Goal: Transaction & Acquisition: Purchase product/service

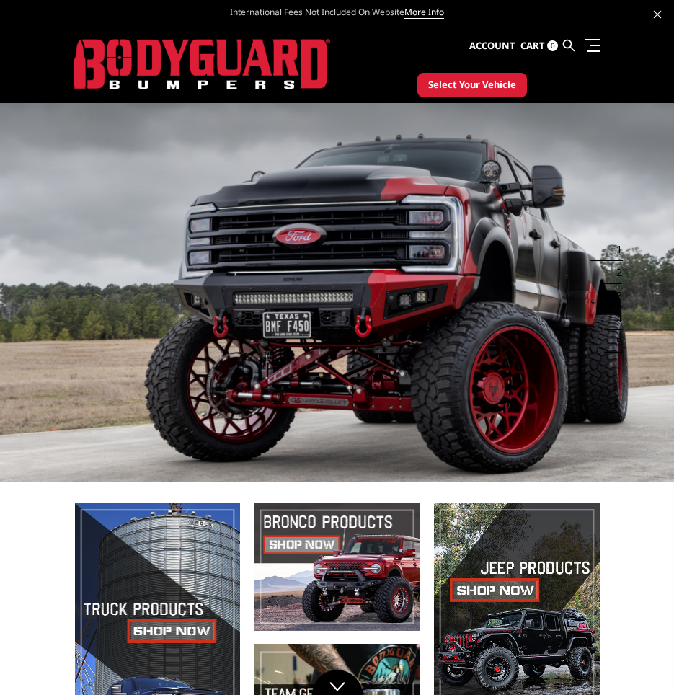
click at [476, 87] on span "Select Your Vehicle" at bounding box center [472, 85] width 88 height 14
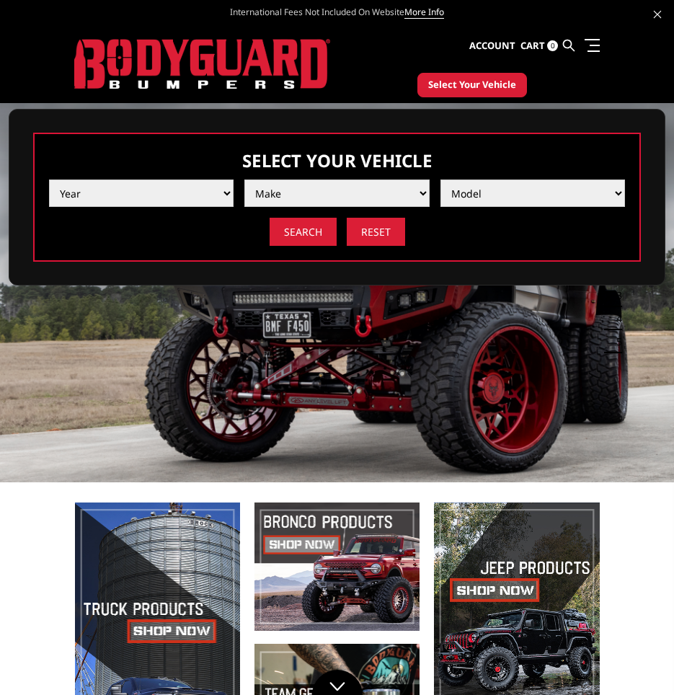
click at [138, 211] on div "Year 2025 2024 2023 2022 2021 2020 2019 2018 2017 2016 2015 2014 2013 2012 2011…" at bounding box center [337, 207] width 576 height 77
click at [138, 198] on select "Year 2025 2024 2023 2022 2021 2020 2019 2018 2017 2016 2015 2014 2013 2012 2011…" at bounding box center [141, 193] width 185 height 27
select select "yr_2025"
click at [49, 180] on select "Year 2025 2024 2023 2022 2021 2020 2019 2018 2017 2016 2015 2014 2013 2012 2011…" at bounding box center [141, 193] width 185 height 27
click at [302, 190] on select "Make Chevrolet Ford GMC Ram Toyota" at bounding box center [336, 193] width 185 height 27
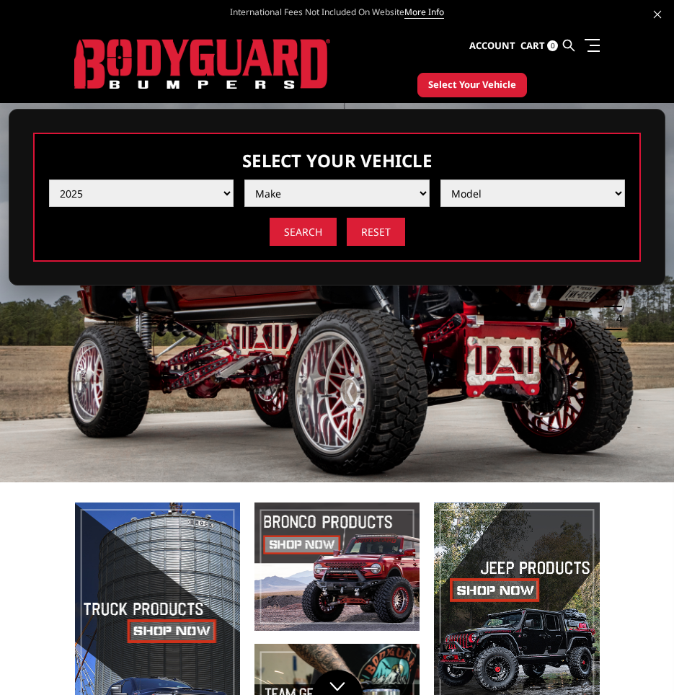
select select "mk_chevrolet"
click at [244, 180] on select "Make Chevrolet Ford GMC Ram Toyota" at bounding box center [336, 193] width 185 height 27
click at [519, 185] on select "Model Silverado 1500 Silverado 2500 / 3500 Silverado 4500 / 5500 / 6500" at bounding box center [533, 193] width 185 height 27
select select "md_silverado-1500"
click at [441, 180] on select "Model Silverado 1500 Silverado 2500 / 3500 Silverado 4500 / 5500 / 6500" at bounding box center [533, 193] width 185 height 27
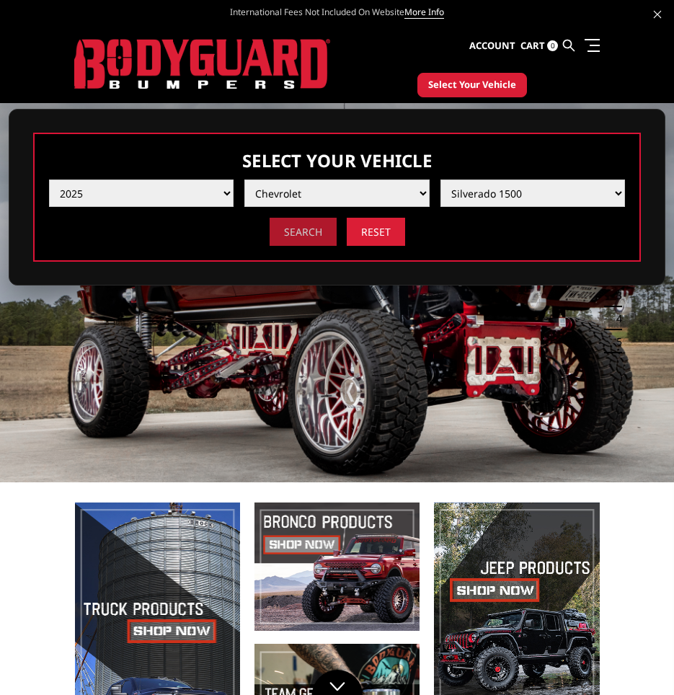
click at [295, 234] on input "Search" at bounding box center [303, 232] width 67 height 28
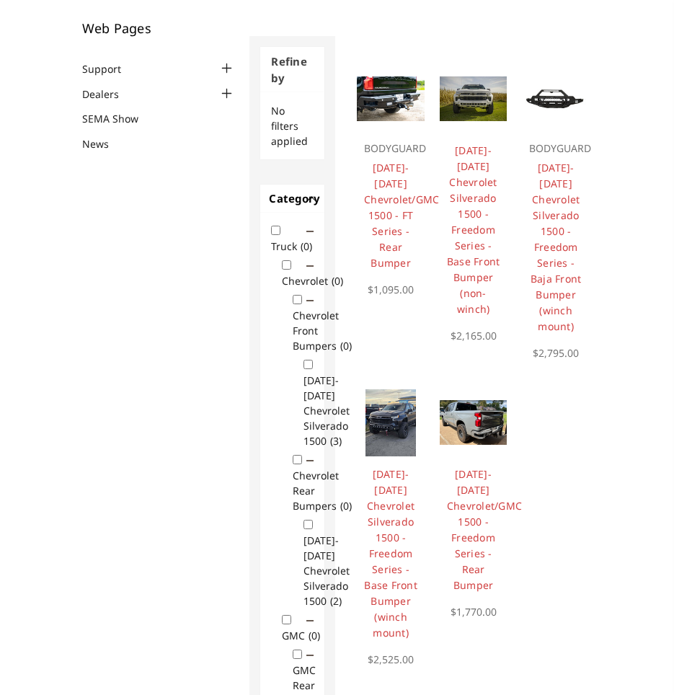
scroll to position [205, 0]
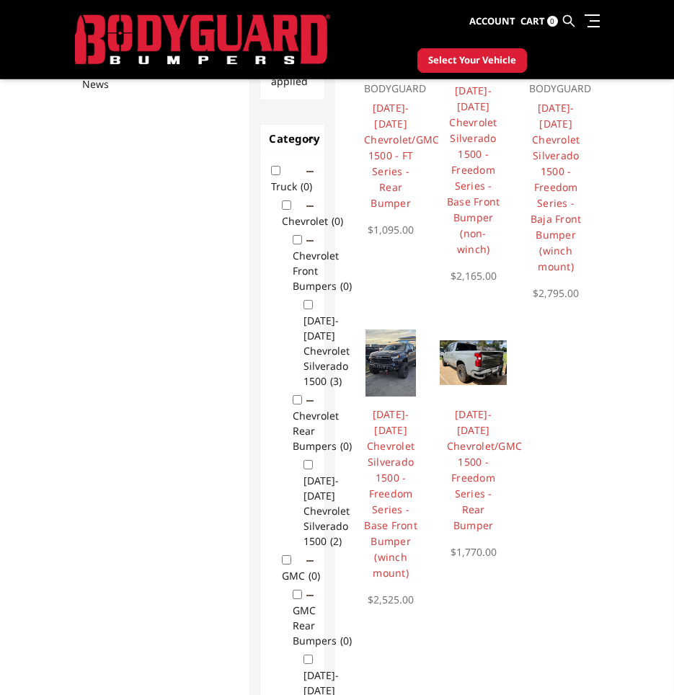
click at [482, 357] on img at bounding box center [474, 362] width 68 height 45
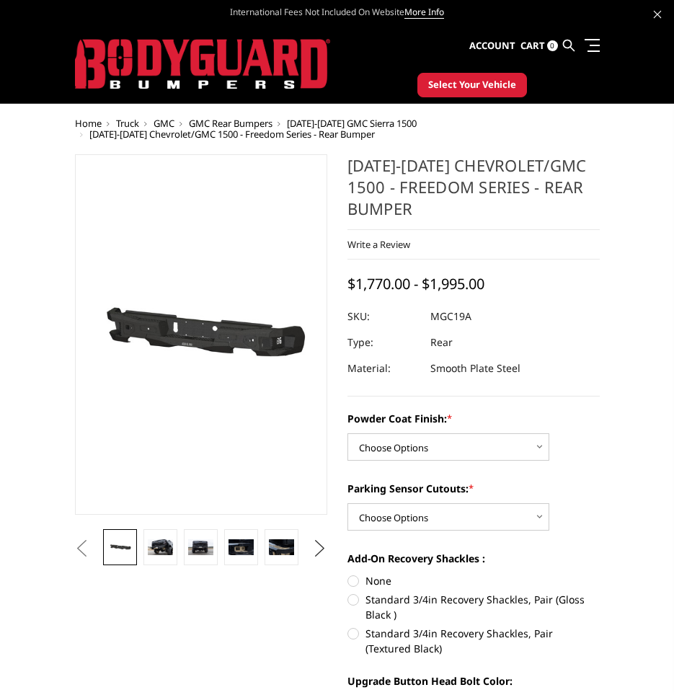
click at [319, 547] on button "Next" at bounding box center [320, 549] width 22 height 22
click at [93, 547] on button "Previous" at bounding box center [82, 549] width 22 height 22
click at [169, 547] on img at bounding box center [160, 547] width 25 height 17
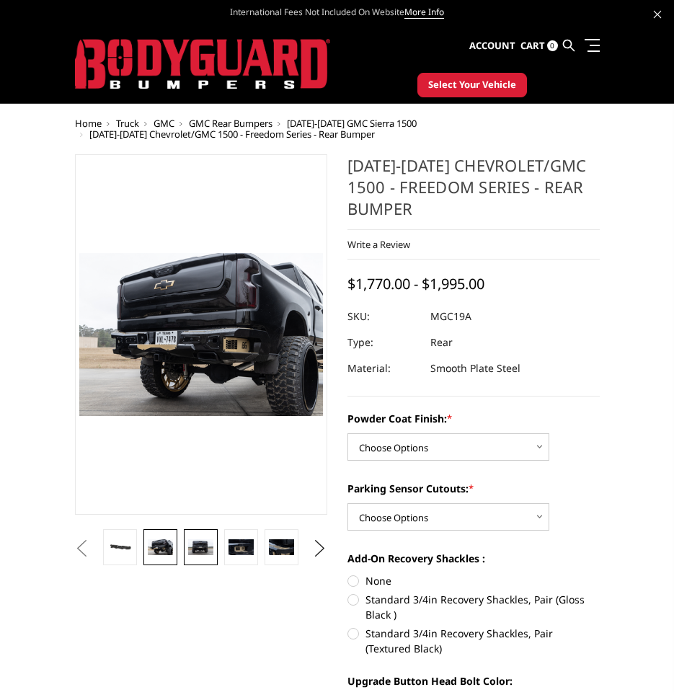
click at [194, 547] on img at bounding box center [200, 547] width 25 height 17
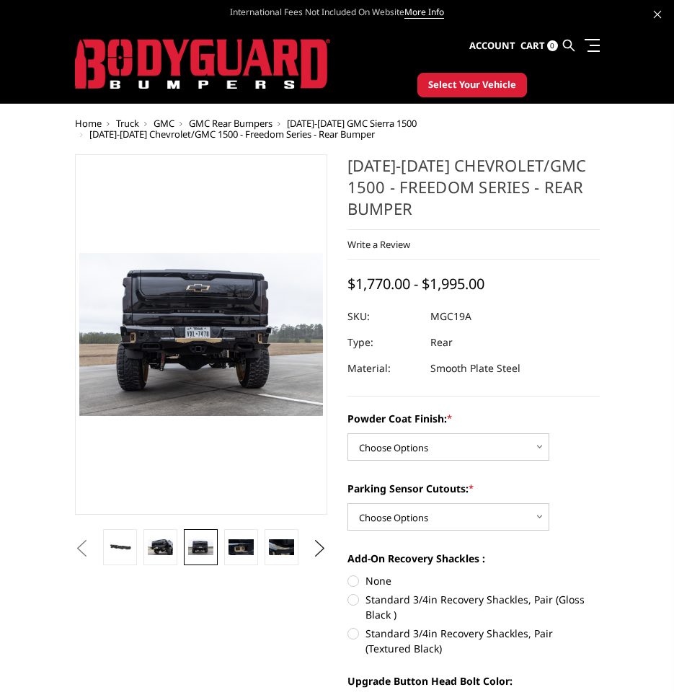
click at [194, 547] on img at bounding box center [200, 547] width 25 height 17
click at [222, 548] on li at bounding box center [241, 548] width 40 height 39
click at [235, 547] on img at bounding box center [241, 547] width 25 height 16
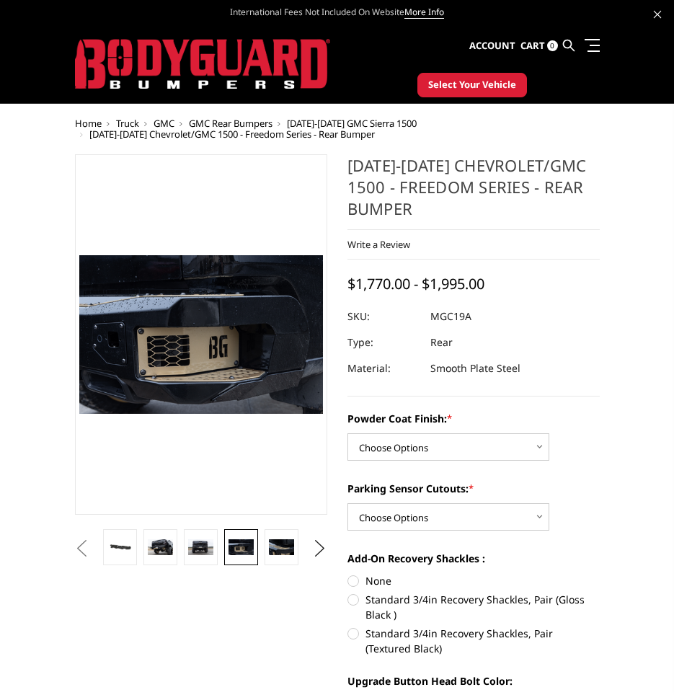
click at [236, 547] on img at bounding box center [241, 547] width 25 height 16
click at [281, 548] on img at bounding box center [281, 547] width 25 height 17
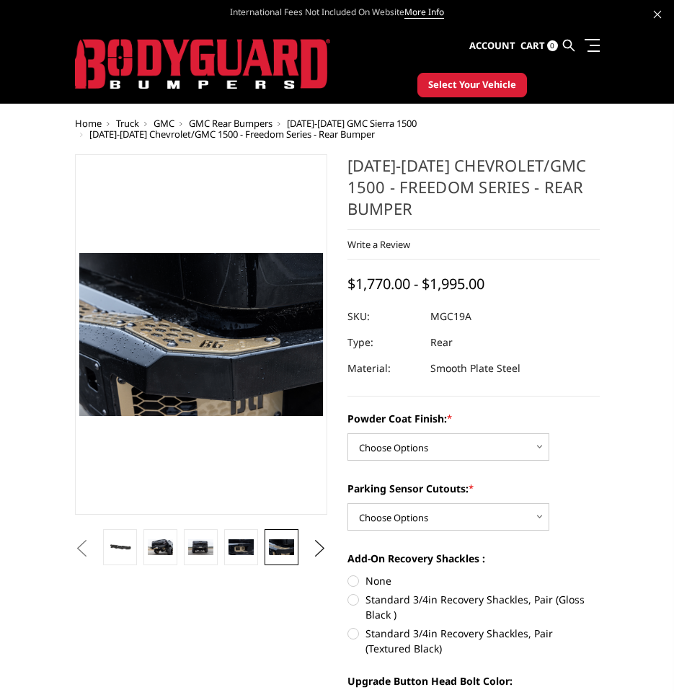
click at [282, 548] on img at bounding box center [281, 547] width 25 height 17
click at [330, 545] on button "Next" at bounding box center [320, 549] width 22 height 22
click at [289, 547] on img at bounding box center [281, 547] width 25 height 17
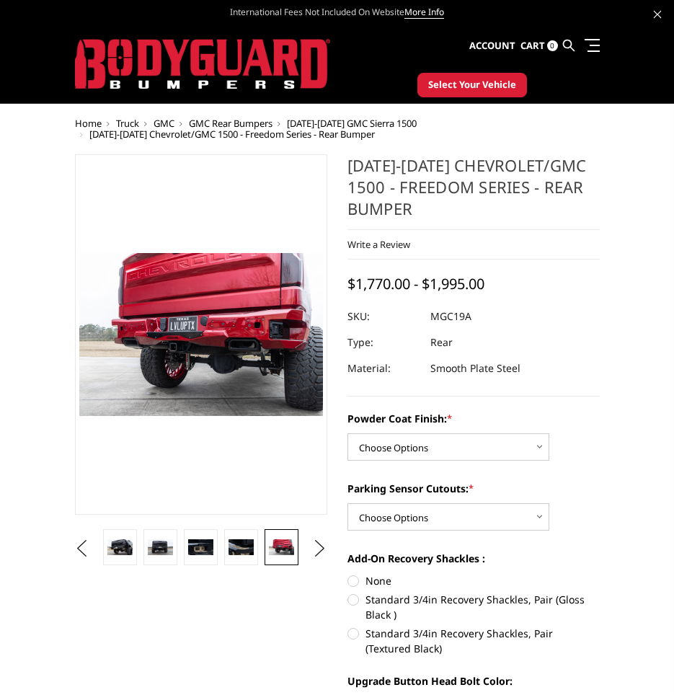
click at [289, 547] on img at bounding box center [281, 547] width 25 height 17
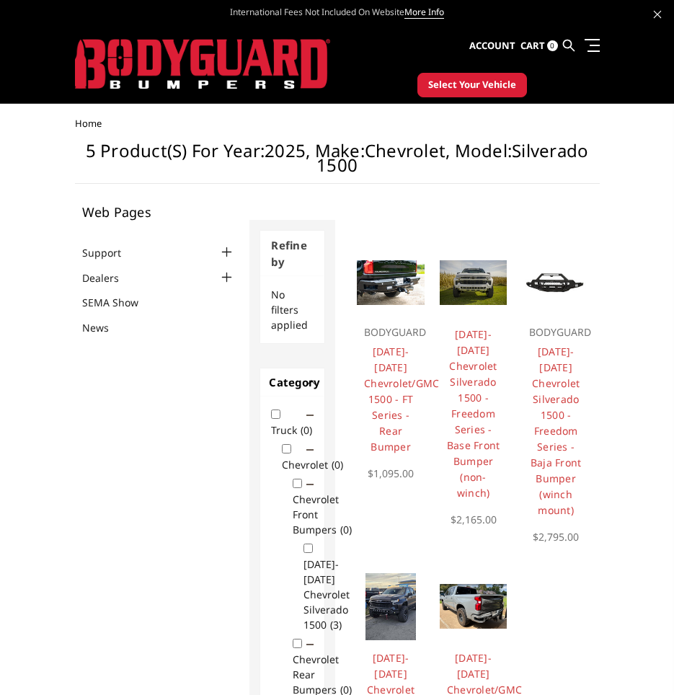
click at [402, 291] on img at bounding box center [391, 282] width 68 height 45
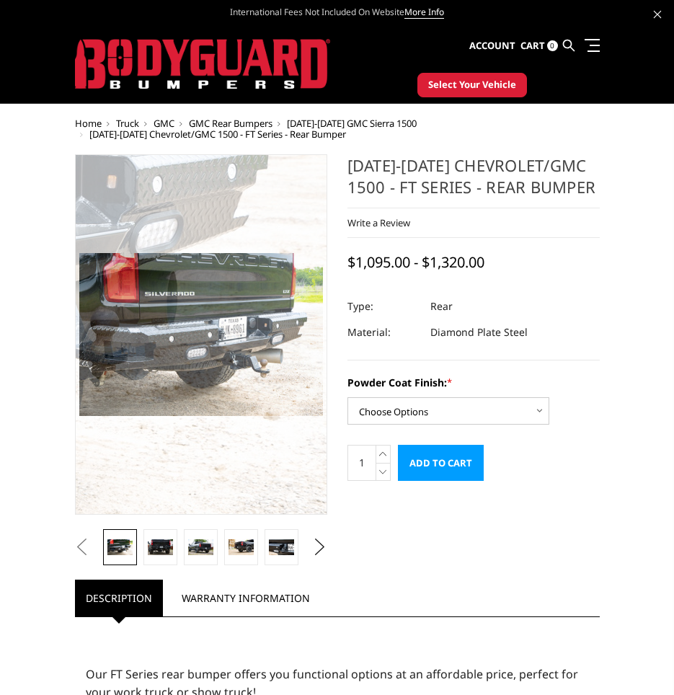
drag, startPoint x: 391, startPoint y: 507, endPoint x: 397, endPoint y: 499, distance: 9.8
